Goal: Transaction & Acquisition: Purchase product/service

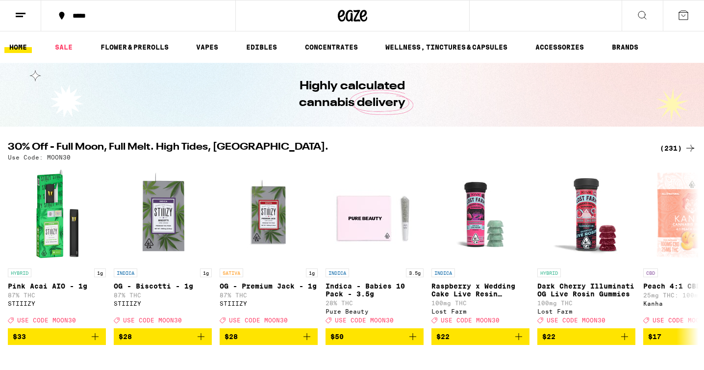
click at [671, 148] on div "(231)" at bounding box center [678, 148] width 36 height 12
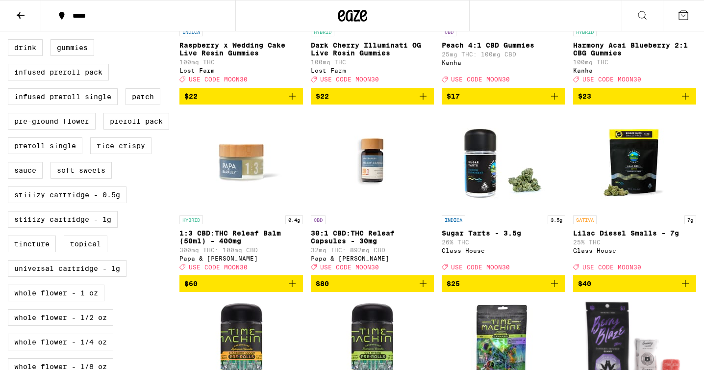
scroll to position [405, 0]
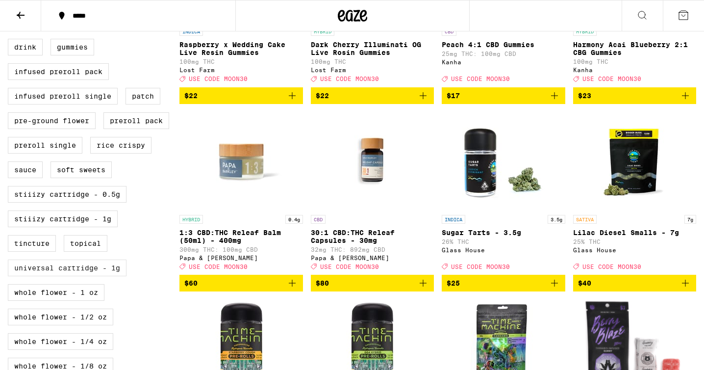
click at [106, 276] on label "Universal Cartridge - 1g" at bounding box center [67, 267] width 119 height 17
checkbox input "true"
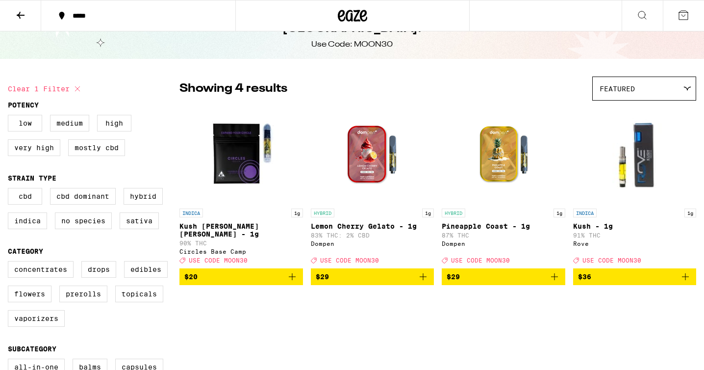
scroll to position [38, 0]
